Goal: Navigation & Orientation: Find specific page/section

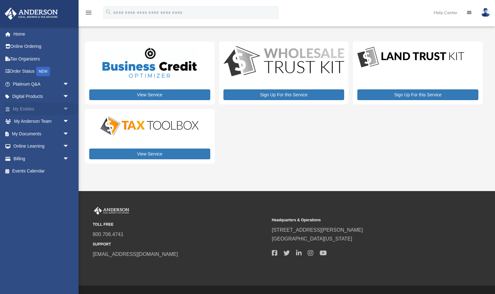
click at [63, 111] on span "arrow_drop_down" at bounding box center [69, 108] width 13 height 13
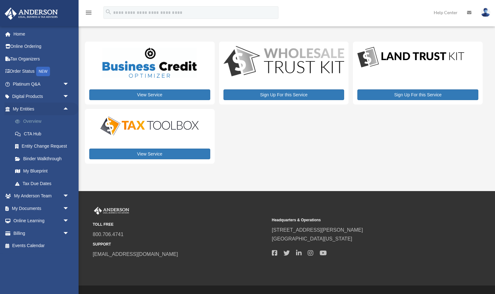
click at [34, 122] on link "Overview" at bounding box center [44, 121] width 70 height 13
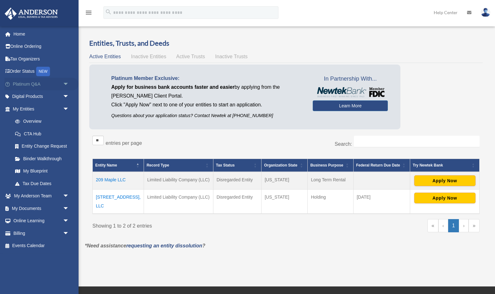
click at [64, 84] on span "arrow_drop_down" at bounding box center [69, 84] width 13 height 13
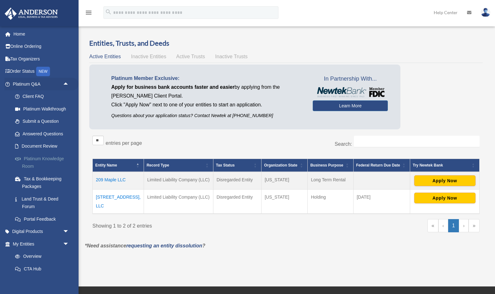
click at [48, 159] on link "Platinum Knowledge Room" at bounding box center [44, 162] width 70 height 20
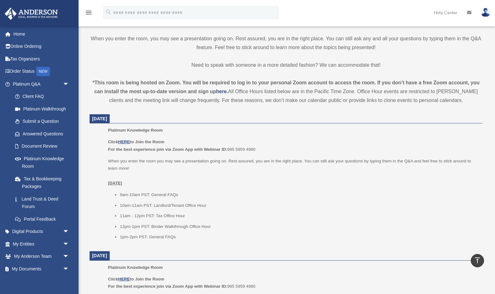
scroll to position [162, 0]
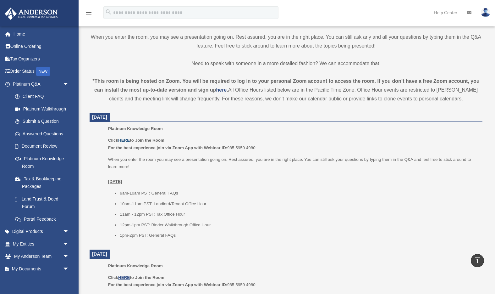
click at [125, 139] on u "HERE" at bounding box center [124, 140] width 12 height 5
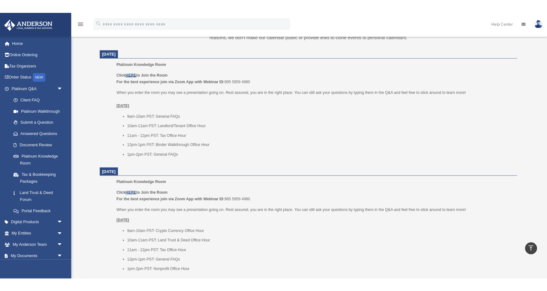
scroll to position [235, 0]
